Goal: Task Accomplishment & Management: Use online tool/utility

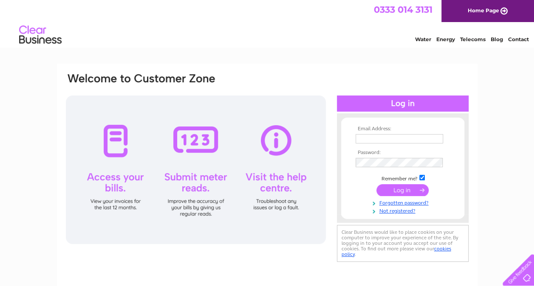
type input "mariewells50@hotmail.com"
click at [400, 188] on input "submit" at bounding box center [402, 190] width 52 height 12
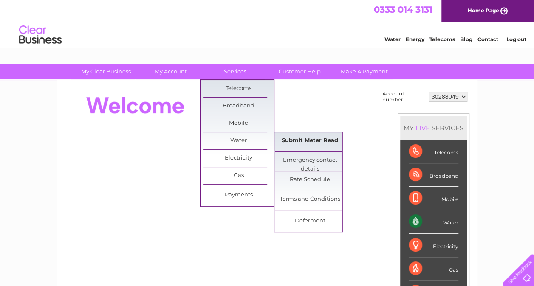
click at [301, 138] on link "Submit Meter Read" at bounding box center [310, 141] width 70 height 17
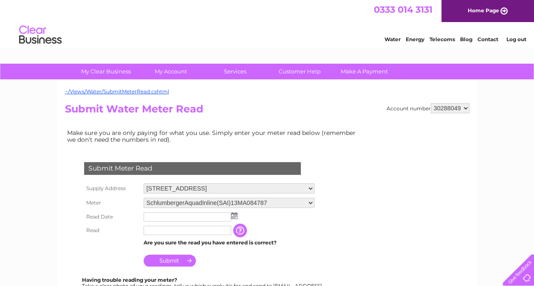
click at [235, 214] on img at bounding box center [234, 215] width 6 height 7
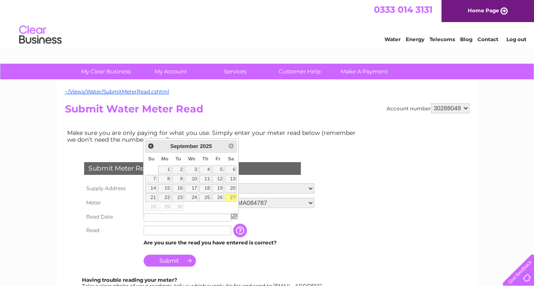
click at [230, 194] on link "27" at bounding box center [231, 198] width 12 height 8
type input "2025/09/27"
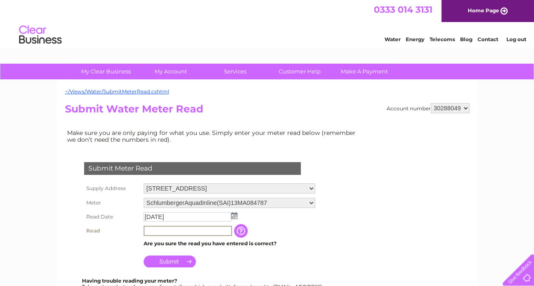
click at [150, 231] on input "text" at bounding box center [188, 231] width 88 height 10
type input "517"
click at [165, 261] on input "Submit" at bounding box center [170, 262] width 52 height 12
